Goal: Task Accomplishment & Management: Manage account settings

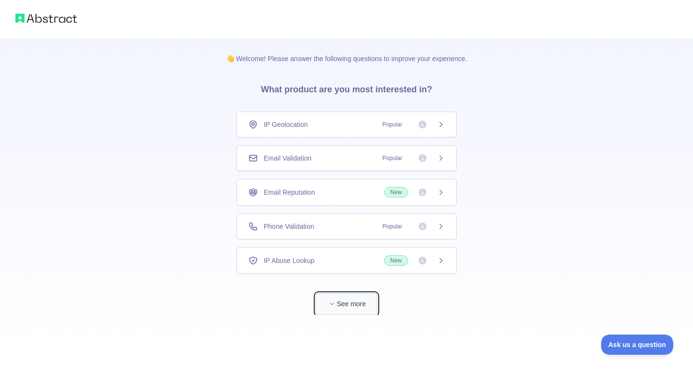
click at [362, 303] on button "See more" at bounding box center [347, 304] width 62 height 22
click at [359, 164] on div "Email Validation Popular" at bounding box center [346, 158] width 220 height 26
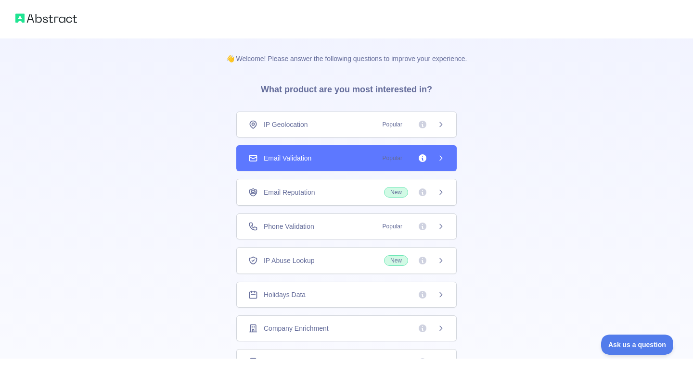
click at [345, 160] on div "Email Validation Popular" at bounding box center [346, 158] width 196 height 10
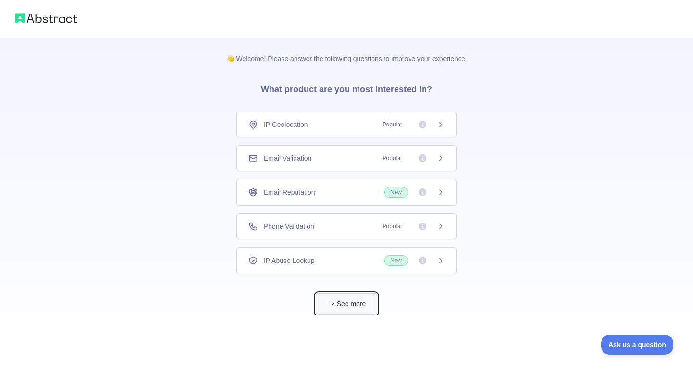
click at [338, 296] on button "See more" at bounding box center [347, 304] width 62 height 22
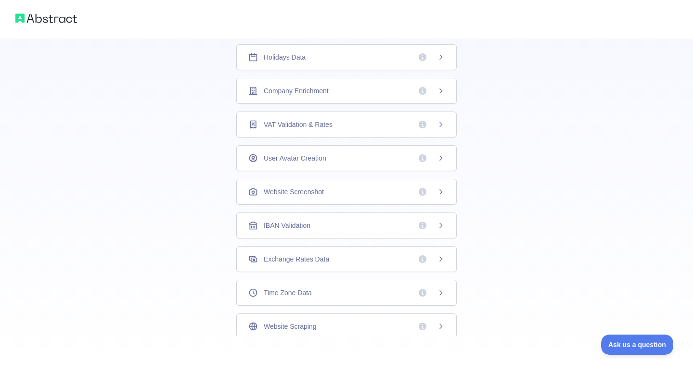
click at [55, 14] on img at bounding box center [46, 18] width 62 height 13
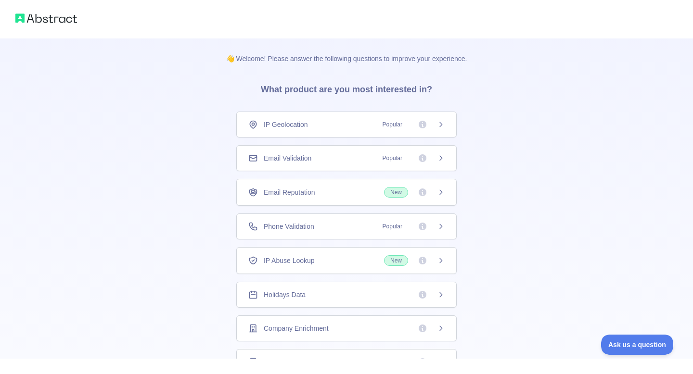
click at [338, 161] on div "Email Validation Popular" at bounding box center [346, 158] width 196 height 10
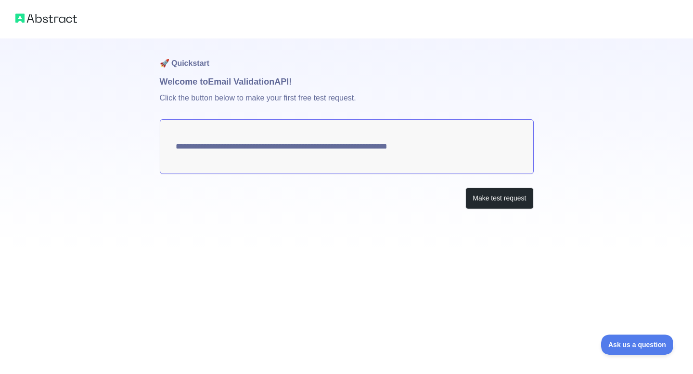
click at [558, 204] on div "**********" at bounding box center [346, 124] width 693 height 248
click at [493, 199] on button "Make test request" at bounding box center [499, 199] width 68 height 22
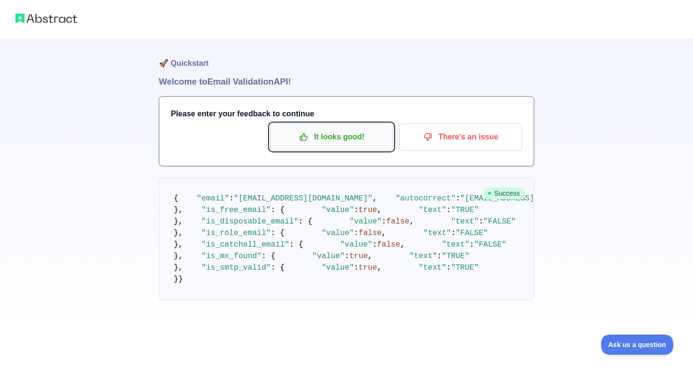
click at [342, 142] on p "It looks good!" at bounding box center [331, 137] width 109 height 16
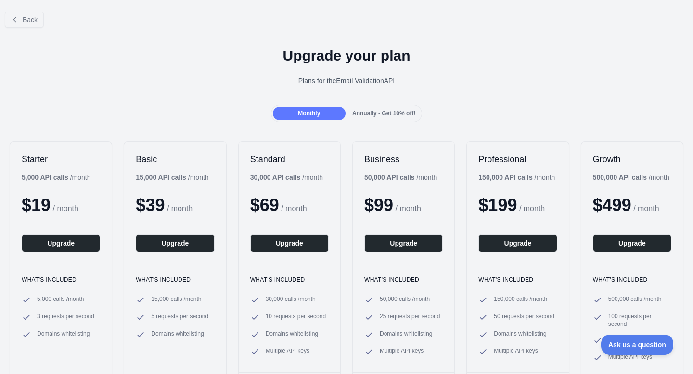
click at [377, 111] on span "Annually - Get 10% off!" at bounding box center [383, 113] width 63 height 7
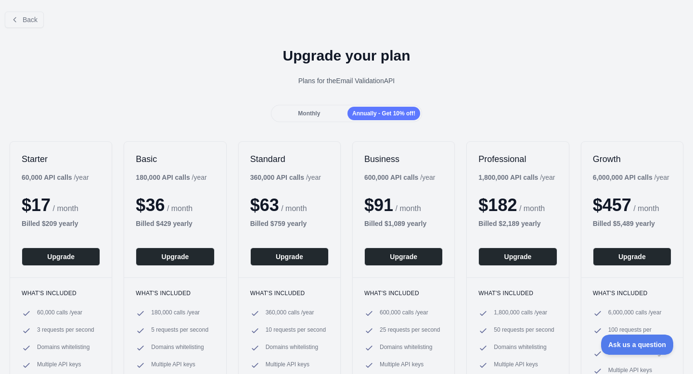
click at [315, 108] on div "Monthly" at bounding box center [309, 113] width 73 height 13
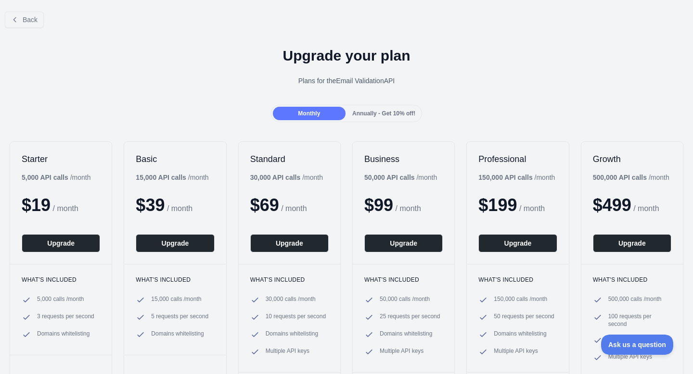
click at [381, 119] on div "Annually - Get 10% off!" at bounding box center [383, 113] width 73 height 13
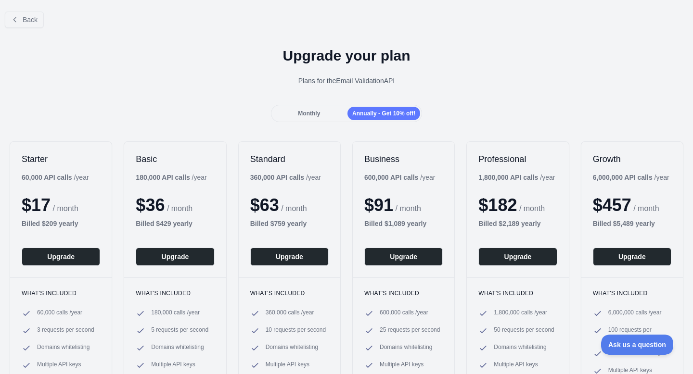
click at [323, 111] on div "Monthly" at bounding box center [309, 113] width 73 height 13
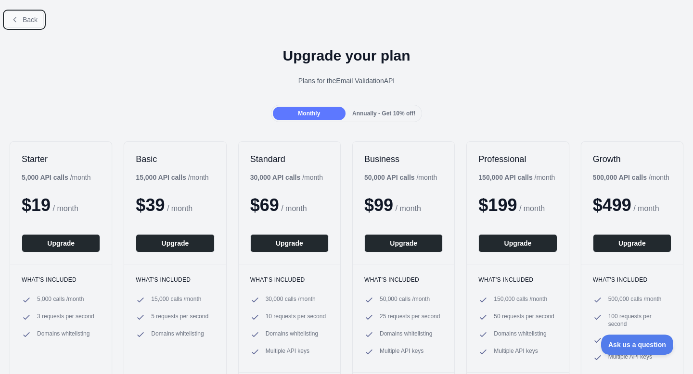
click at [19, 19] on button "Back" at bounding box center [24, 20] width 39 height 16
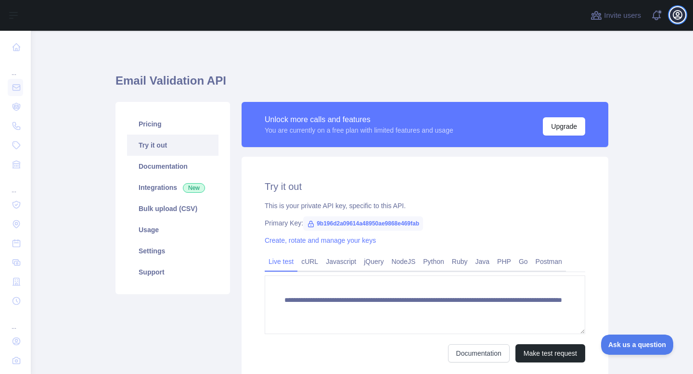
click at [674, 19] on icon "button" at bounding box center [678, 15] width 12 height 12
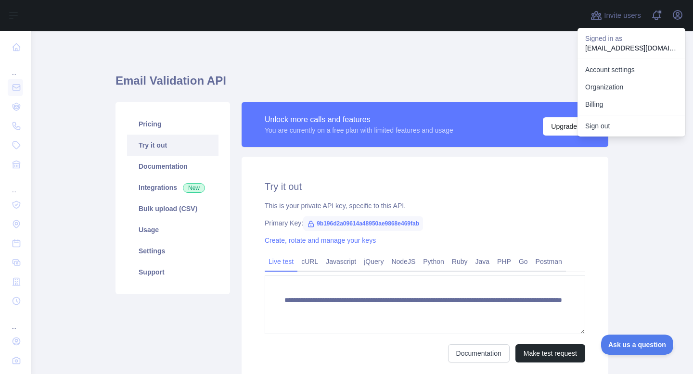
click at [482, 140] on div "Unlock more calls and features You are currently on a free plan with limited fe…" at bounding box center [425, 124] width 367 height 45
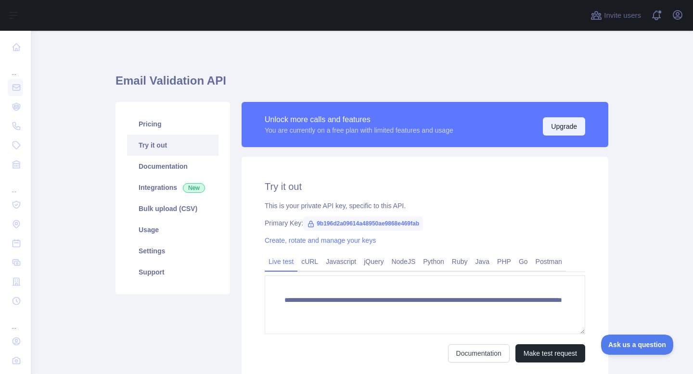
click at [567, 130] on button "Upgrade" at bounding box center [564, 126] width 42 height 18
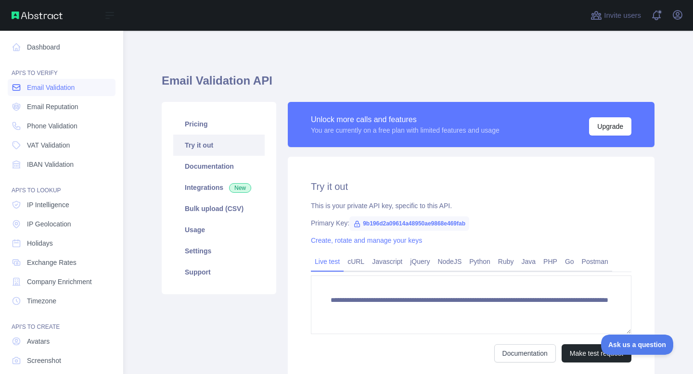
click at [28, 88] on span "Email Validation" at bounding box center [51, 88] width 48 height 10
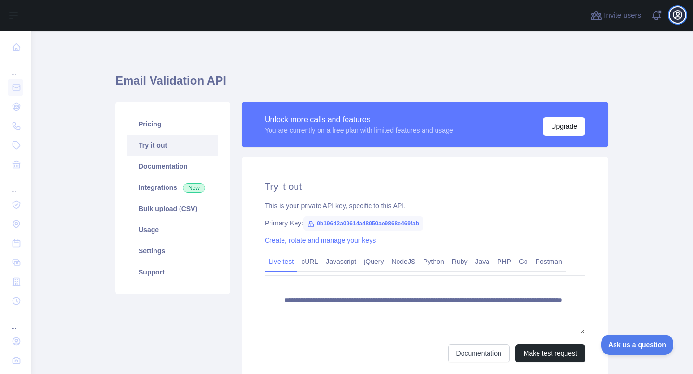
click at [676, 13] on icon "button" at bounding box center [678, 15] width 12 height 12
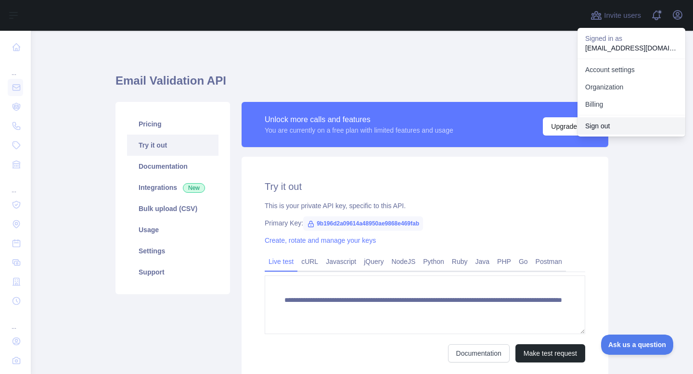
click at [591, 119] on button "Sign out" at bounding box center [631, 125] width 108 height 17
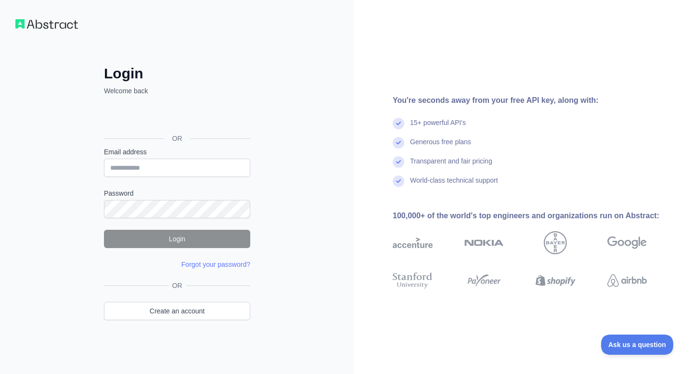
click at [45, 24] on img at bounding box center [46, 24] width 63 height 10
